Goal: Task Accomplishment & Management: Manage account settings

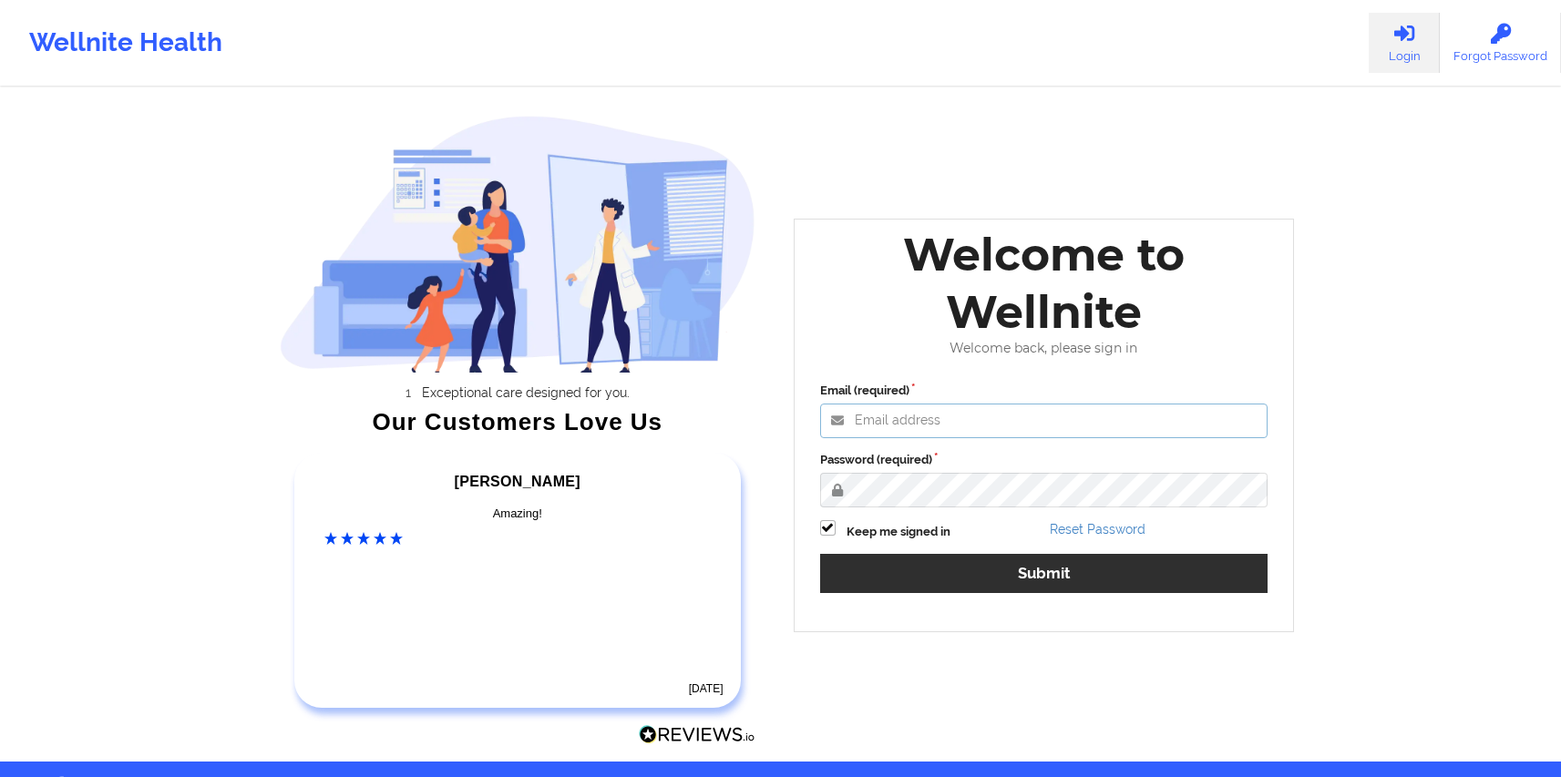
type input "anabelle_gerhold85@example.com"
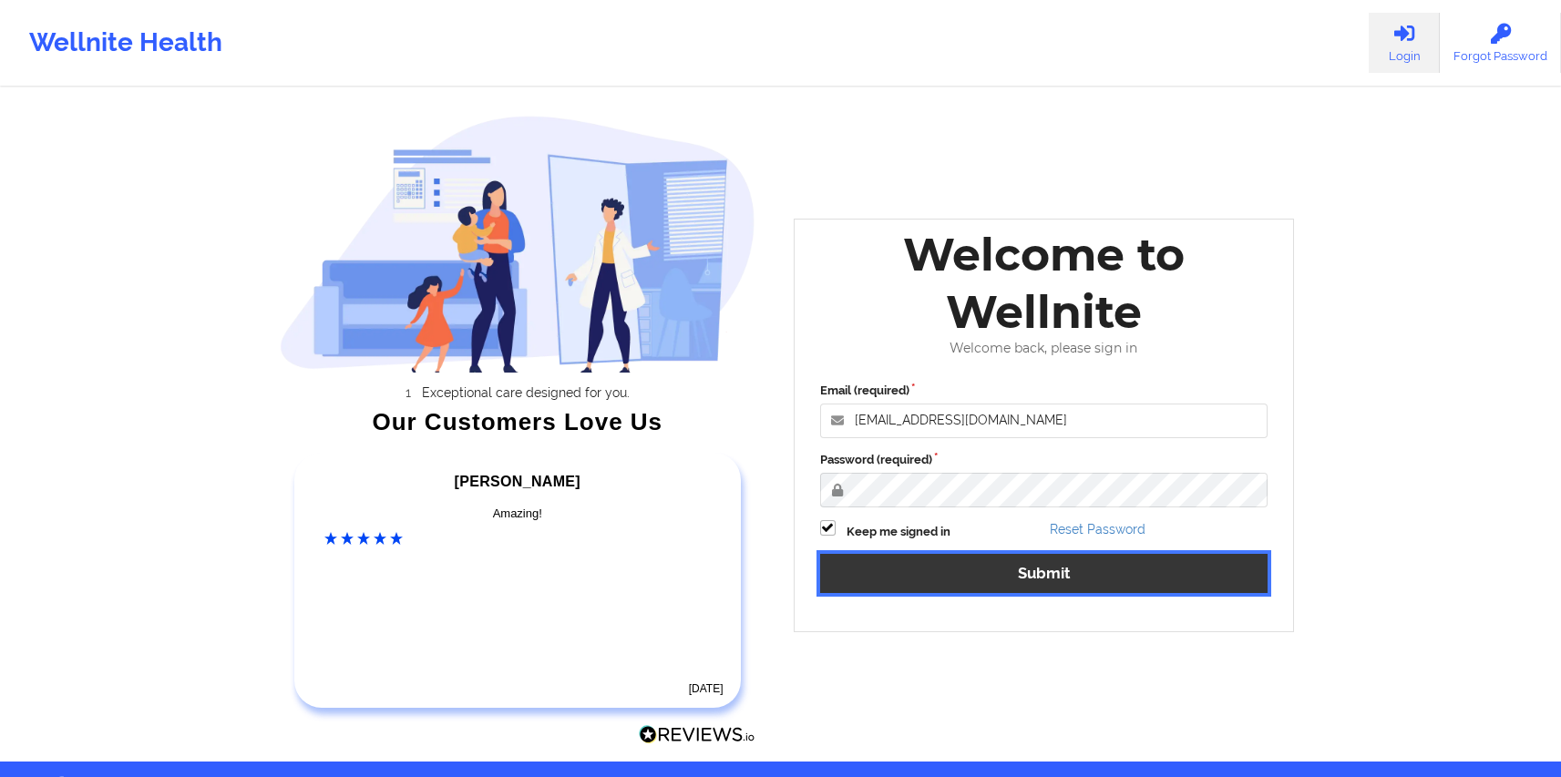
click at [917, 565] on button "Submit" at bounding box center [1044, 573] width 448 height 39
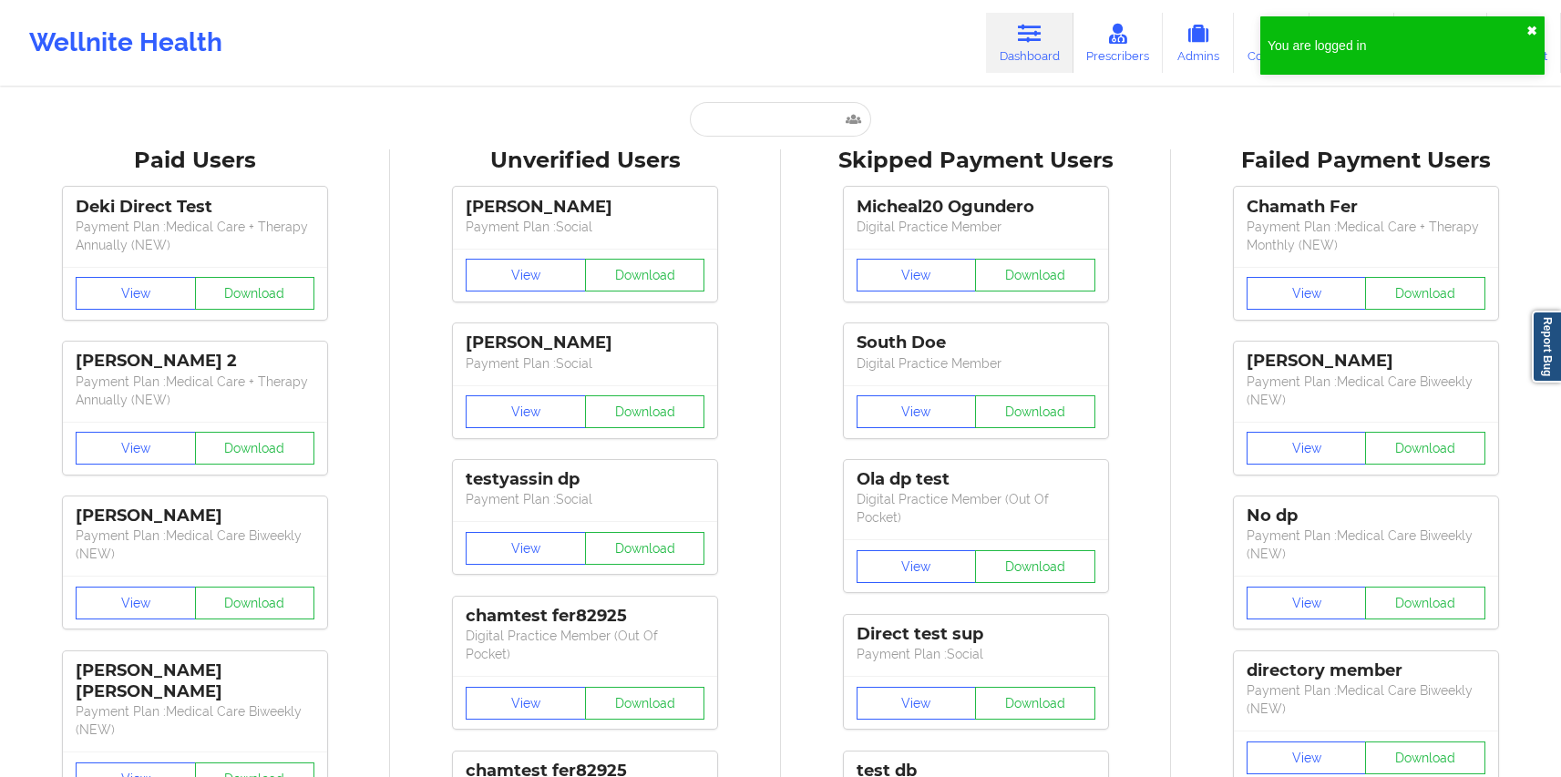
click at [1534, 26] on button "✖︎" at bounding box center [1531, 31] width 11 height 15
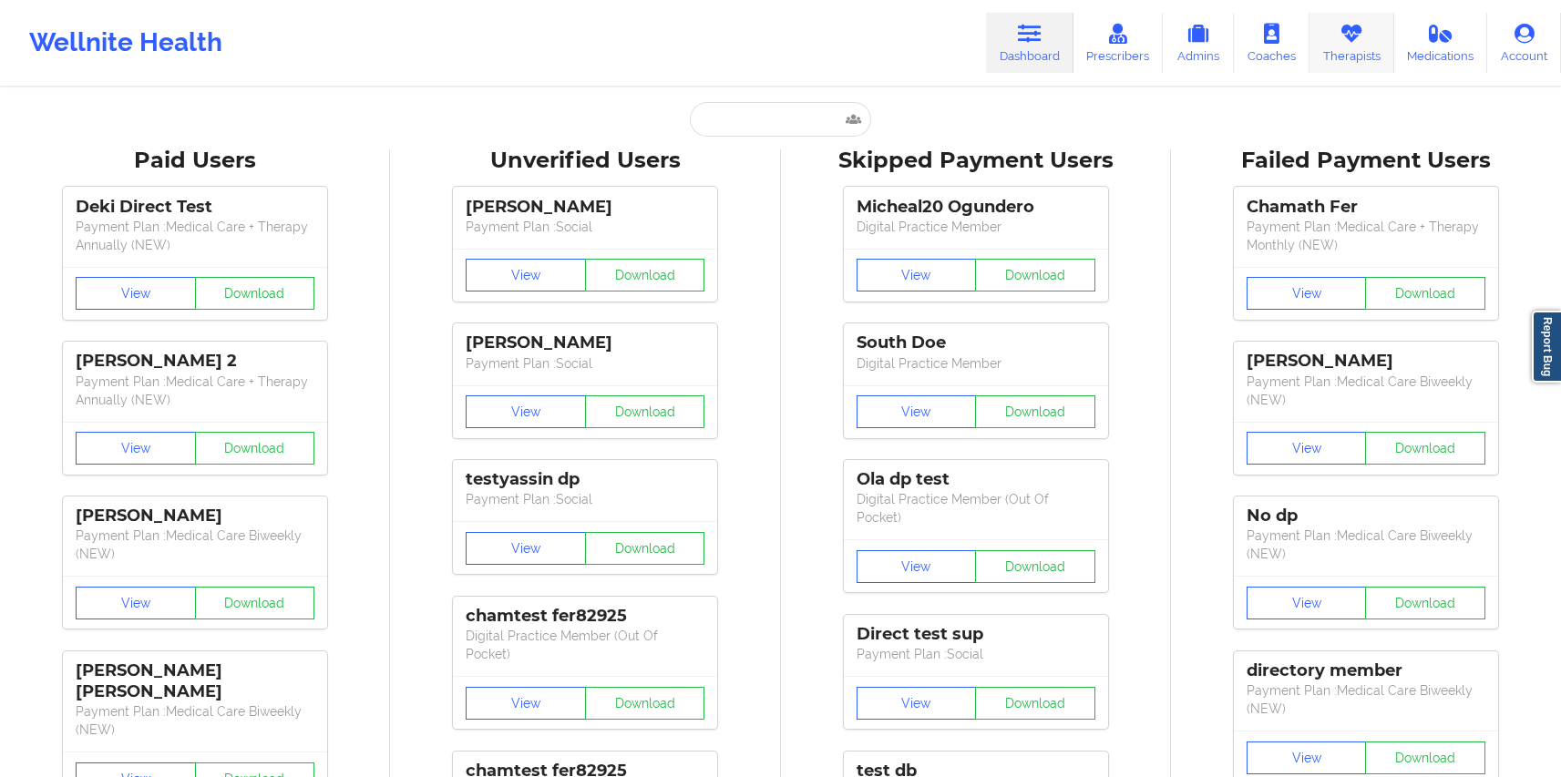
click at [1335, 37] on link "Therapists" at bounding box center [1351, 43] width 85 height 60
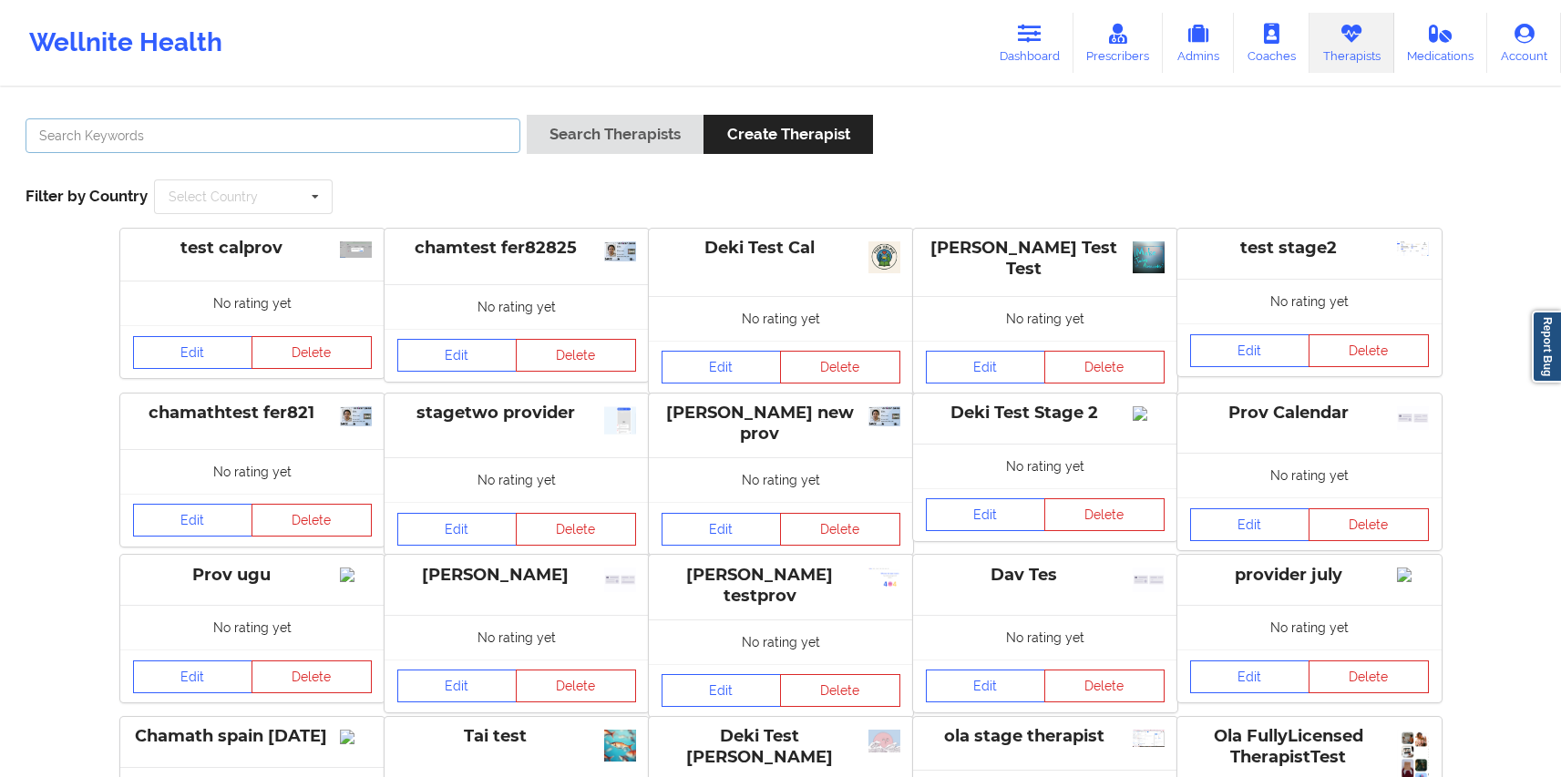
click at [420, 136] on input "text" at bounding box center [273, 135] width 495 height 35
type input "CMS test"
click at [643, 143] on button "Search Therapists" at bounding box center [615, 134] width 177 height 39
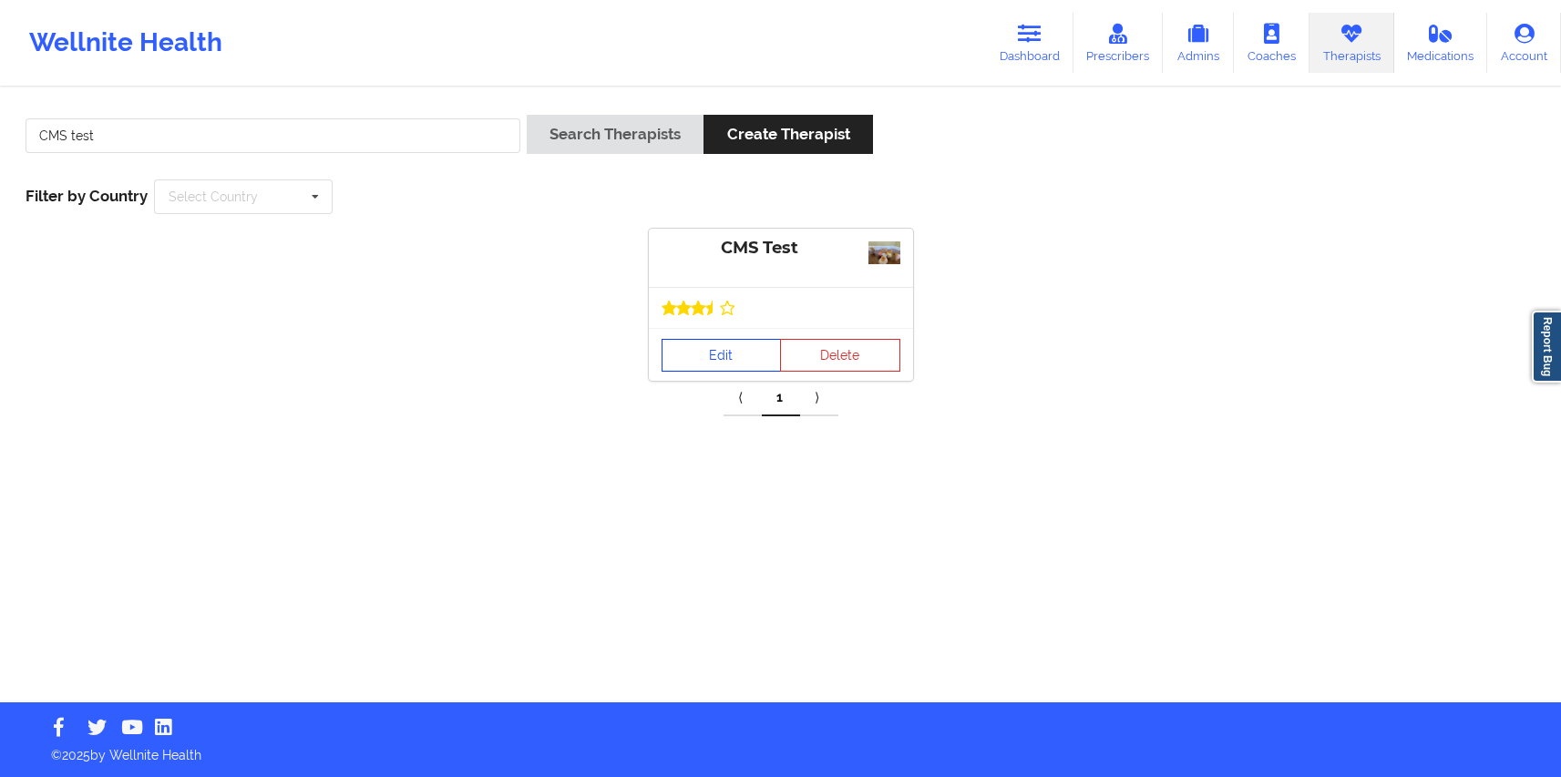
click at [743, 355] on link "Edit" at bounding box center [721, 355] width 120 height 33
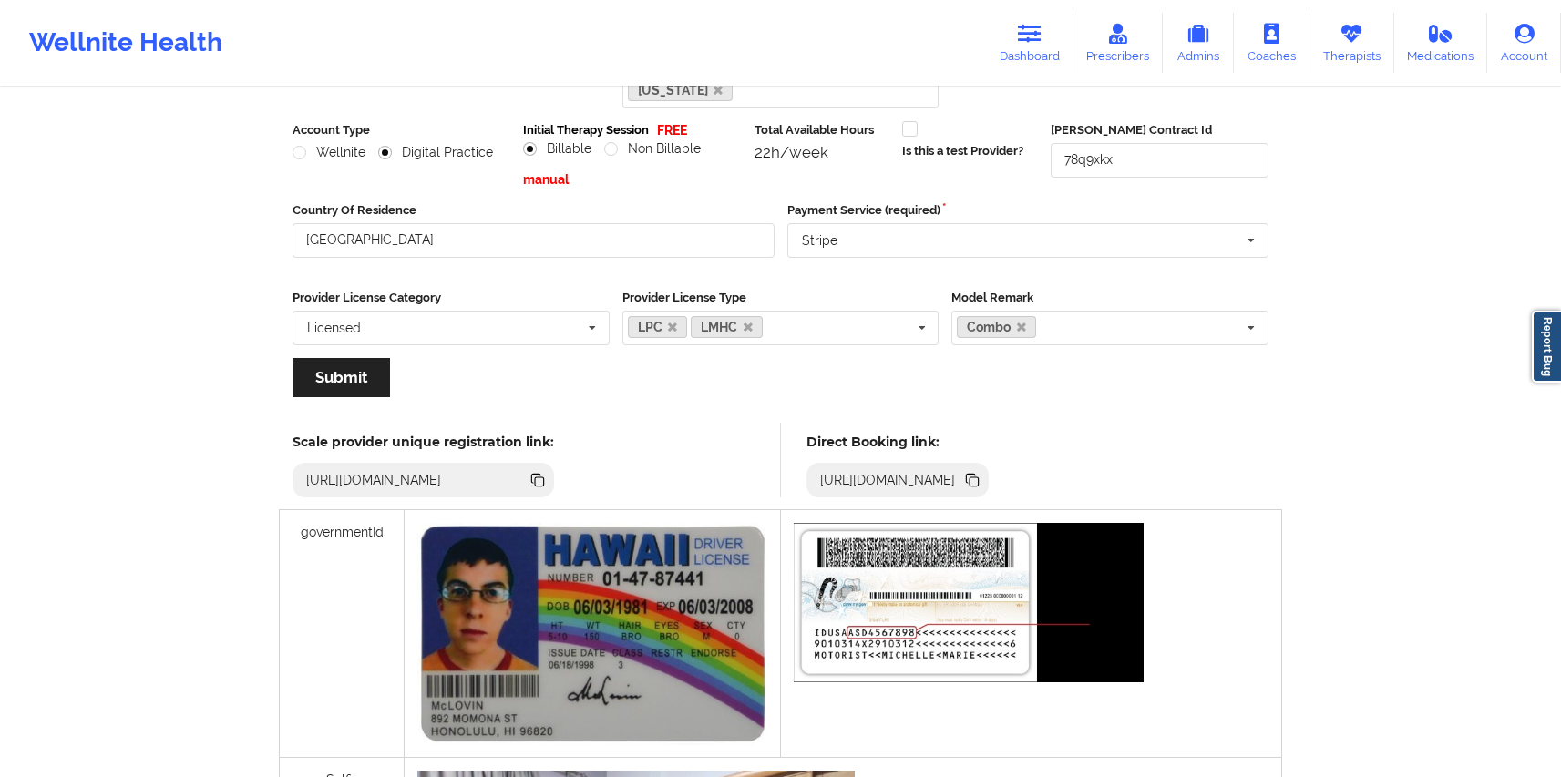
scroll to position [263, 0]
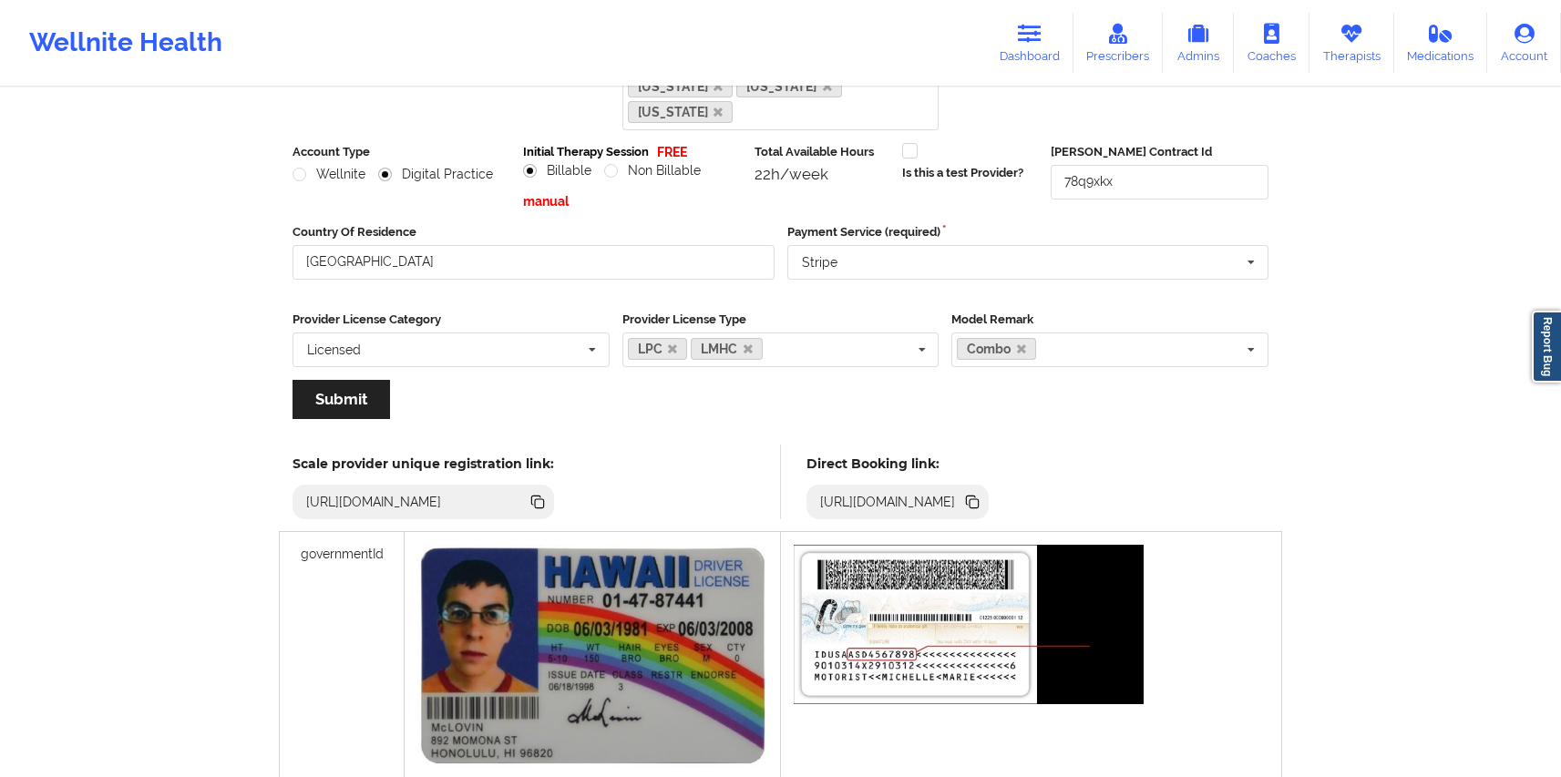
click at [548, 492] on icon at bounding box center [538, 502] width 20 height 20
